Goal: Task Accomplishment & Management: Manage account settings

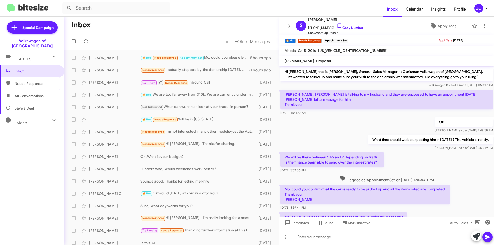
scroll to position [38, 0]
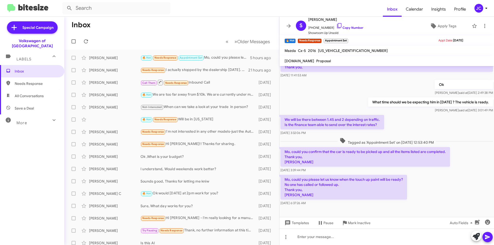
click at [476, 11] on button "JC" at bounding box center [479, 8] width 18 height 9
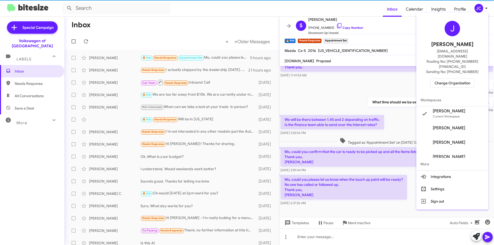
click at [468, 79] on span "Change Organization" at bounding box center [453, 83] width 36 height 9
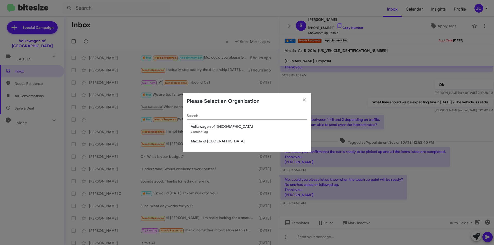
click at [221, 138] on div "Search Volkswagen of [GEOGRAPHIC_DATA] Current Org Mazda of [GEOGRAPHIC_DATA]" at bounding box center [247, 131] width 129 height 43
click at [218, 141] on span "Mazda of [GEOGRAPHIC_DATA]" at bounding box center [249, 141] width 116 height 5
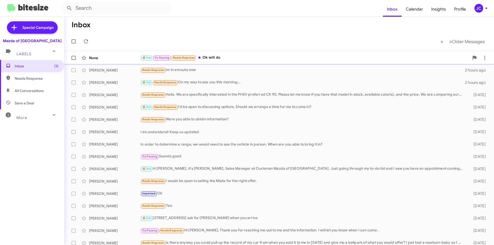
click at [203, 55] on div "🔥 Hot Try Pausing Needs Response Ok will do" at bounding box center [305, 58] width 329 height 6
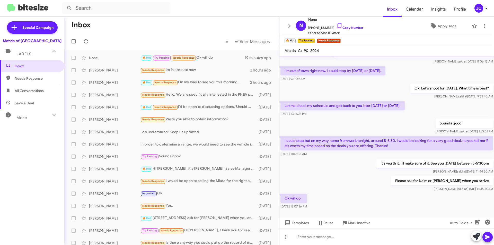
scroll to position [71, 0]
